Goal: Information Seeking & Learning: Learn about a topic

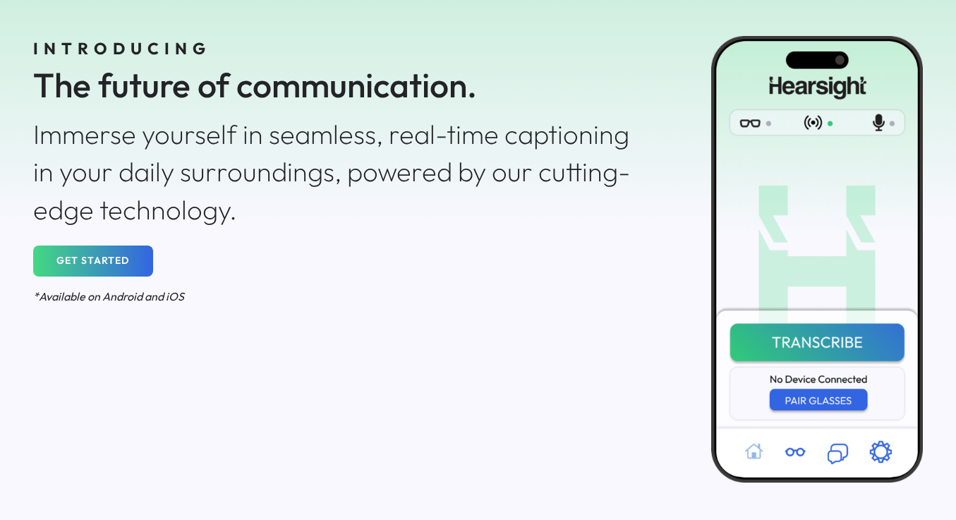
scroll to position [609, 0]
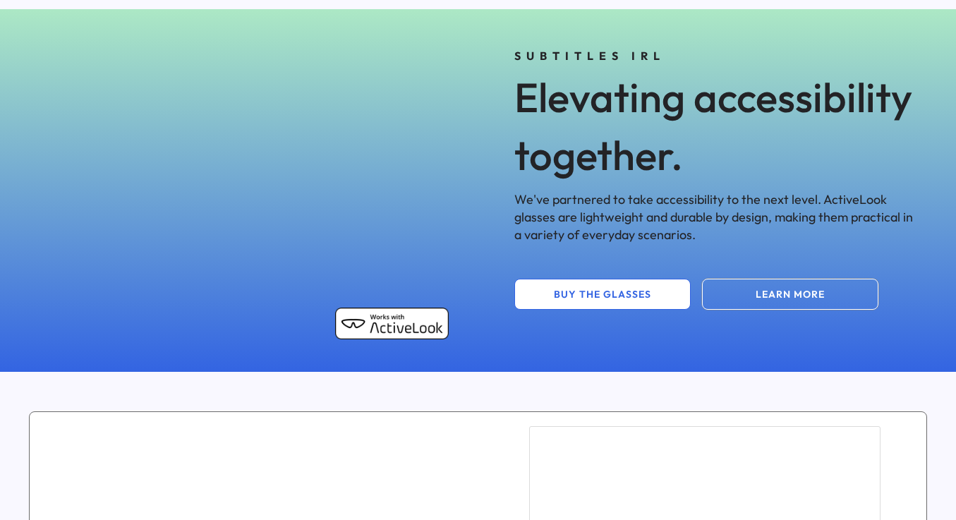
click at [792, 295] on button "LEARN MORE" at bounding box center [790, 294] width 176 height 31
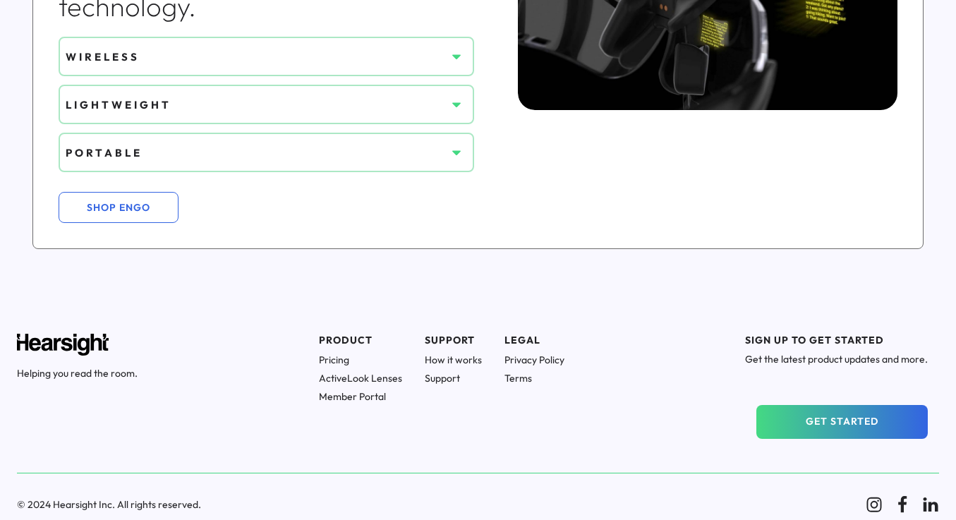
scroll to position [1237, 0]
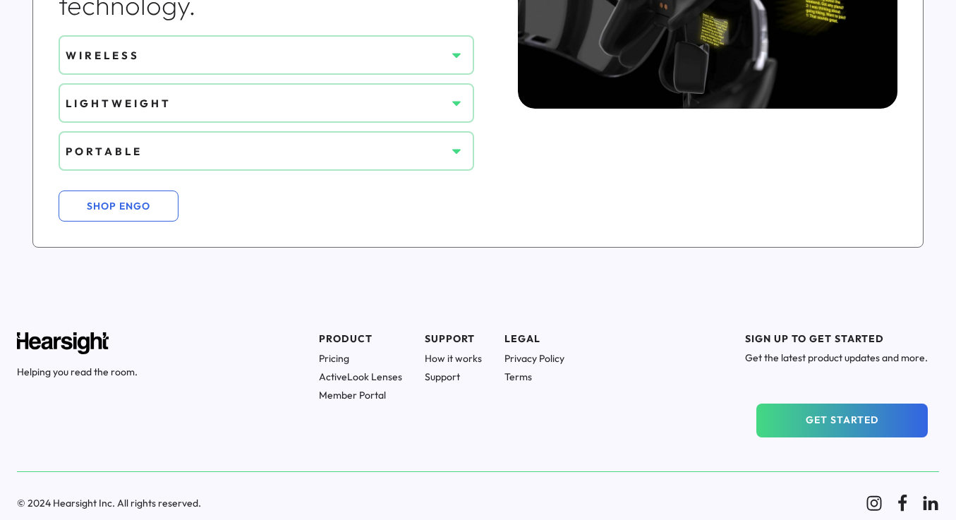
click at [319, 356] on h1 "Pricing" at bounding box center [360, 358] width 83 height 13
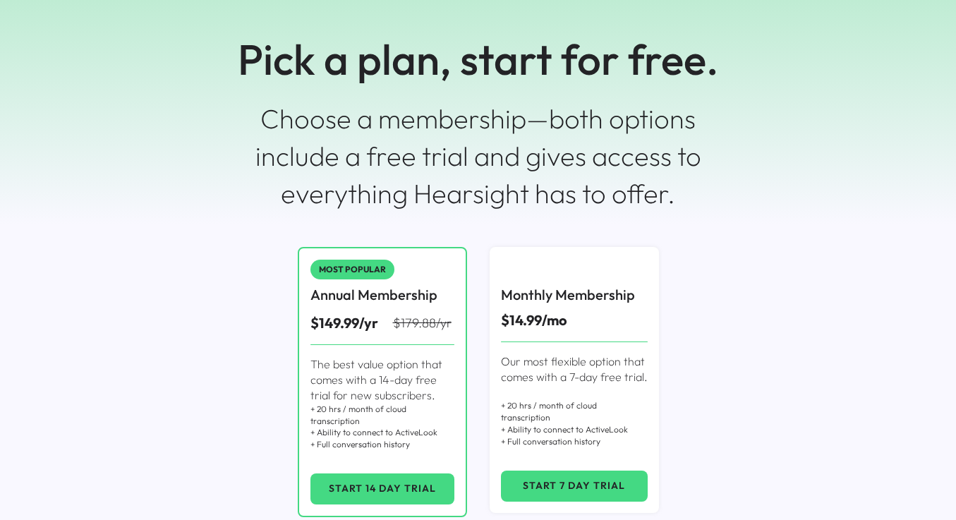
scroll to position [68, 0]
